Goal: Information Seeking & Learning: Learn about a topic

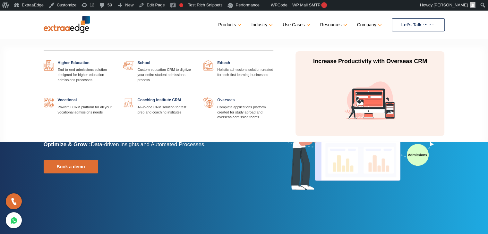
click at [113, 60] on link at bounding box center [113, 60] width 0 height 0
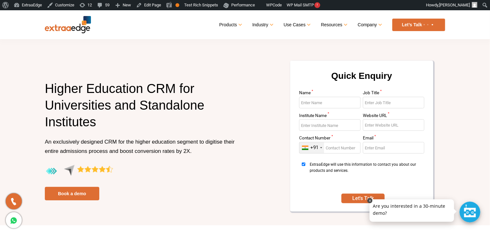
click at [371, 200] on link at bounding box center [370, 200] width 5 height 5
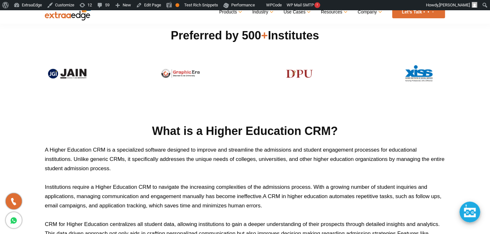
scroll to position [256, 0]
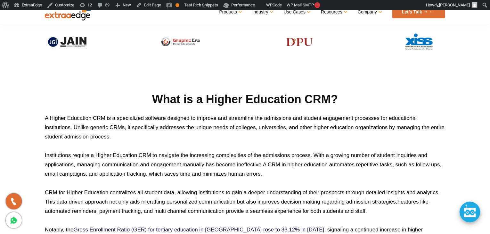
click at [125, 140] on p "A Higher Education CRM is a specialized software designed to improve and stream…" at bounding box center [245, 127] width 401 height 28
click at [25, 102] on section "What is a Higher Education CRM? A Higher Education CRM is a specialized softwar…" at bounding box center [245, 162] width 490 height 218
click at [21, 99] on section "What is a Higher Education CRM? A Higher Education CRM is a specialized softwar…" at bounding box center [245, 162] width 490 height 218
click at [14, 112] on section "What is a Higher Education CRM? A Higher Education CRM is a specialized softwar…" at bounding box center [245, 162] width 490 height 218
click at [19, 122] on section "What is a Higher Education CRM? A Higher Education CRM is a specialized softwar…" at bounding box center [245, 162] width 490 height 218
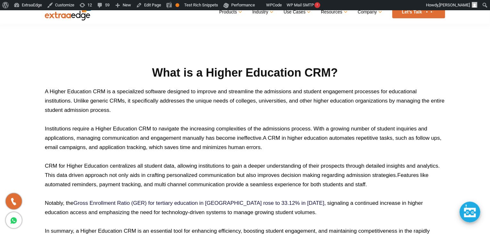
scroll to position [321, 0]
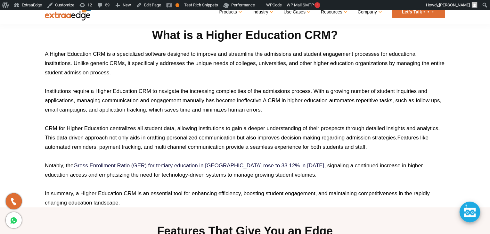
click at [15, 98] on section "What is a Higher Education CRM? A Higher Education CRM is a specialized softwar…" at bounding box center [245, 98] width 490 height 218
click at [17, 109] on section "What is a Higher Education CRM? A Higher Education CRM is a specialized softwar…" at bounding box center [245, 98] width 490 height 218
click at [21, 107] on section "What is a Higher Education CRM? A Higher Education CRM is a specialized softwar…" at bounding box center [245, 98] width 490 height 218
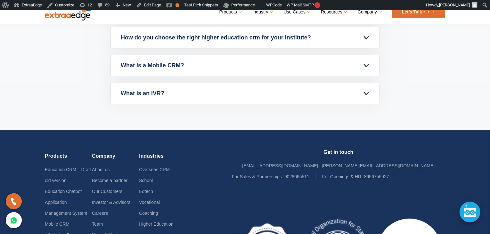
scroll to position [2278, 0]
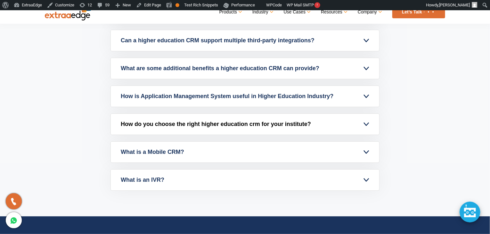
click at [219, 125] on link "How do you choose the right higher education crm for your institute?" at bounding box center [245, 124] width 269 height 21
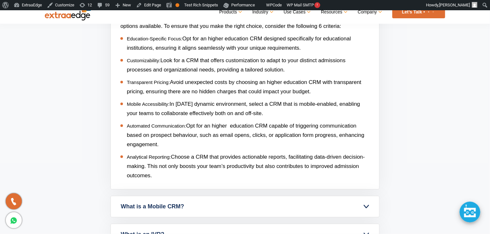
scroll to position [2118, 0]
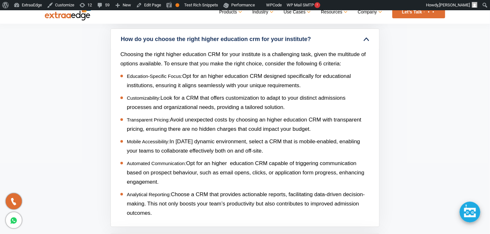
click at [58, 113] on section "FAQs How can a CRM for higher education help in increasing conversion rates? A …" at bounding box center [245, 84] width 490 height 448
click at [439, 83] on section "FAQs How can a CRM for higher education help in increasing conversion rates? A …" at bounding box center [245, 84] width 490 height 448
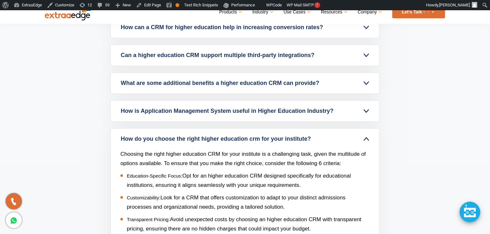
scroll to position [1990, 0]
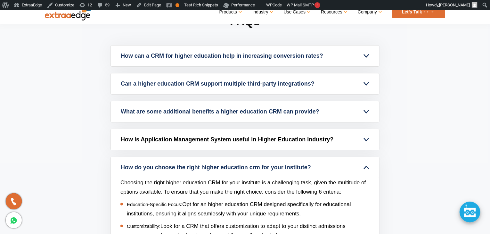
click at [159, 131] on link "How is Application Management System useful in Higher Education Industry?" at bounding box center [245, 139] width 269 height 21
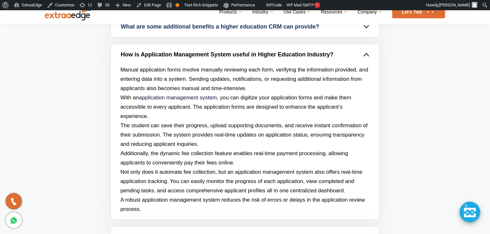
scroll to position [2086, 0]
